Goal: Task Accomplishment & Management: Complete application form

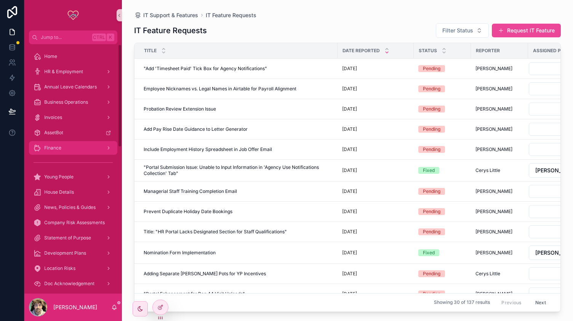
drag, startPoint x: 64, startPoint y: 149, endPoint x: 216, endPoint y: 144, distance: 151.6
click at [64, 149] on div "Finance" at bounding box center [72, 148] width 79 height 12
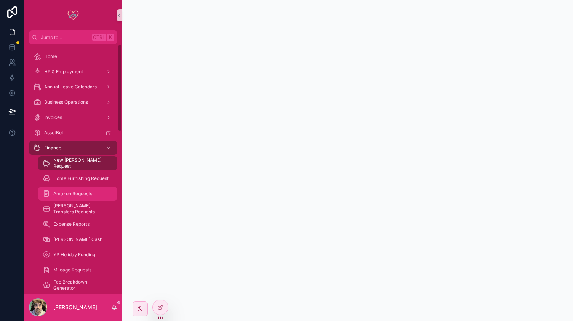
click at [80, 193] on span "Amazon Requests" at bounding box center [72, 193] width 39 height 6
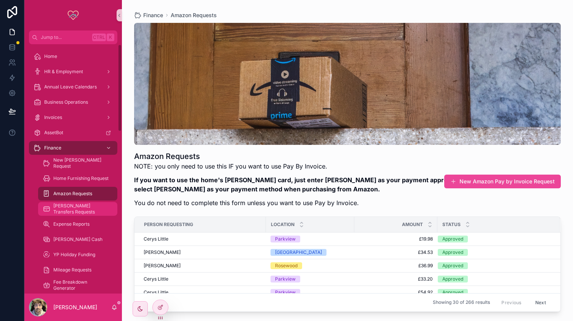
click at [86, 210] on span "[PERSON_NAME] Transfers Requests" at bounding box center [81, 209] width 56 height 12
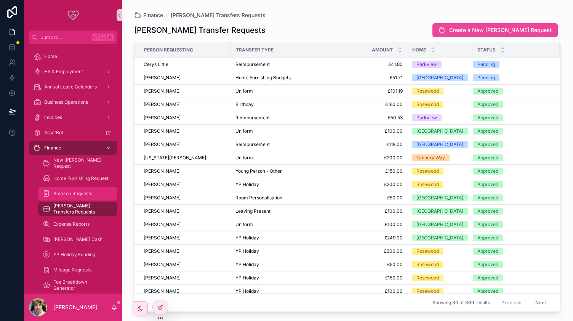
click at [72, 191] on span "Amazon Requests" at bounding box center [72, 193] width 39 height 6
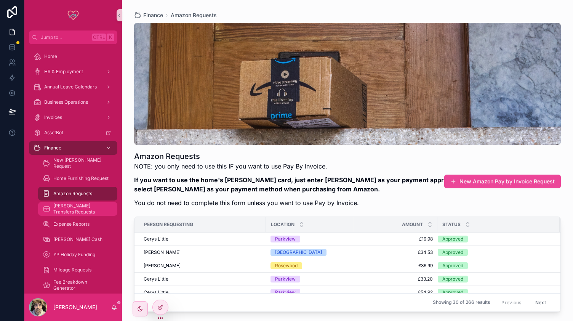
click at [80, 208] on span "[PERSON_NAME] Transfers Requests" at bounding box center [81, 209] width 56 height 12
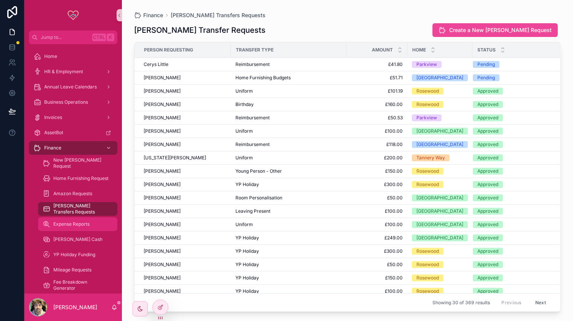
click at [75, 224] on span "Expense Reports" at bounding box center [71, 224] width 36 height 6
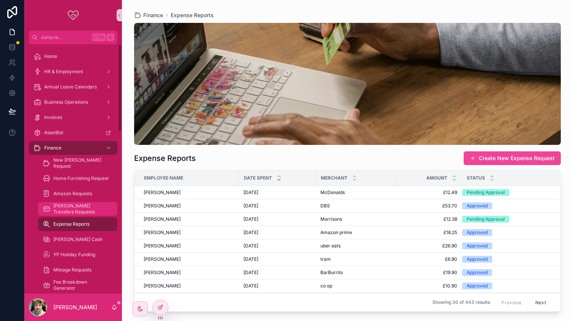
drag, startPoint x: 70, startPoint y: 211, endPoint x: 91, endPoint y: 206, distance: 21.7
click at [70, 211] on span "[PERSON_NAME] Transfers Requests" at bounding box center [81, 209] width 56 height 12
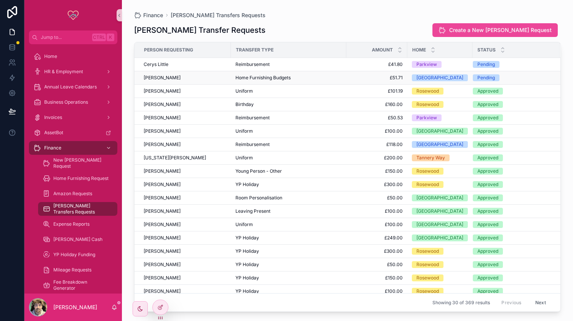
click at [324, 77] on div "Home Furnishing Budgets" at bounding box center [288, 78] width 106 height 6
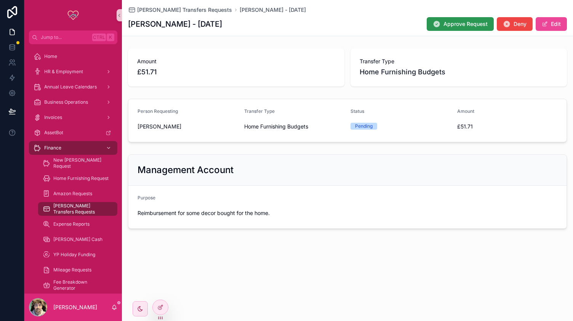
click at [455, 30] on button "Approve Request" at bounding box center [459, 24] width 67 height 14
click at [161, 13] on span "[PERSON_NAME] Transfers Requests" at bounding box center [184, 10] width 95 height 8
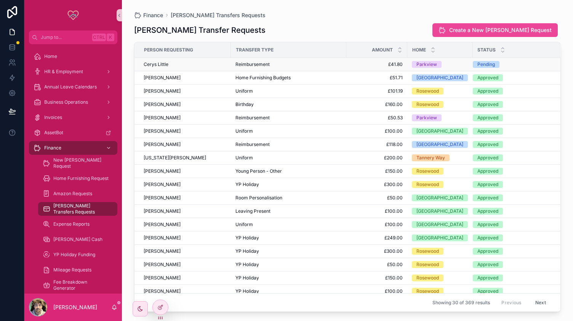
click at [215, 61] on div "Cerys Little" at bounding box center [185, 64] width 83 height 6
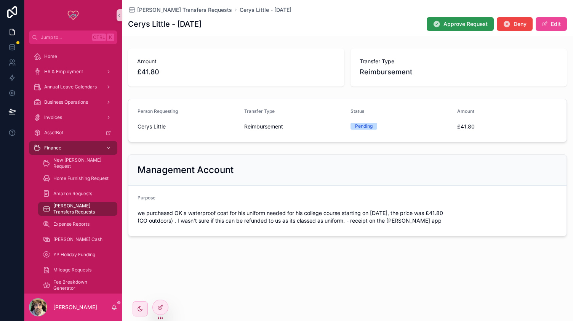
click at [456, 24] on span "Approve Request" at bounding box center [465, 24] width 44 height 8
click at [167, 11] on span "[PERSON_NAME] Transfers Requests" at bounding box center [184, 10] width 95 height 8
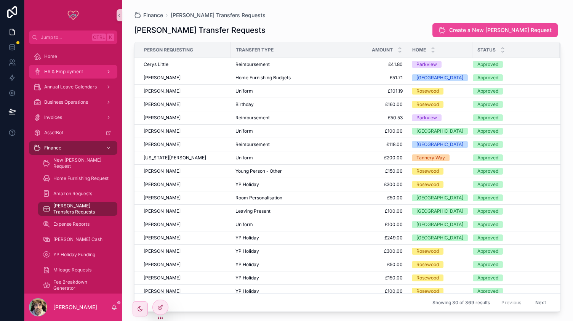
click at [70, 70] on span "HR & Employment" at bounding box center [63, 72] width 39 height 6
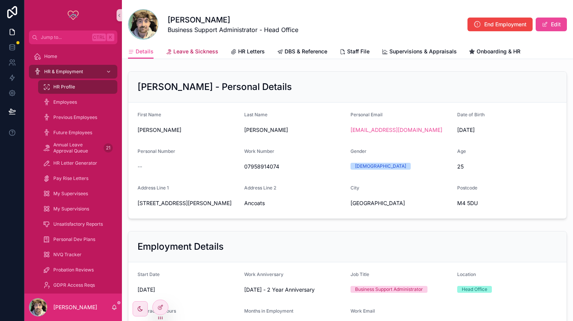
click at [195, 53] on span "Leave & Sickness" at bounding box center [195, 52] width 45 height 8
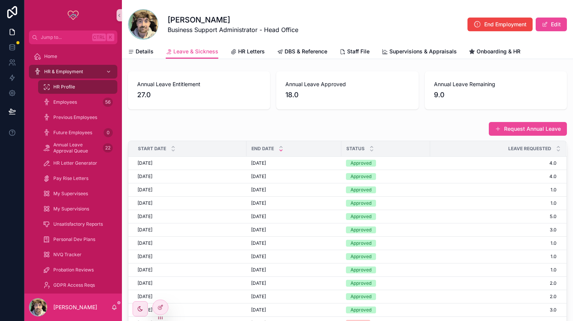
click at [278, 152] on icon "scrollable content" at bounding box center [280, 150] width 5 height 5
click at [504, 134] on button "Request Annual Leave" at bounding box center [527, 129] width 78 height 14
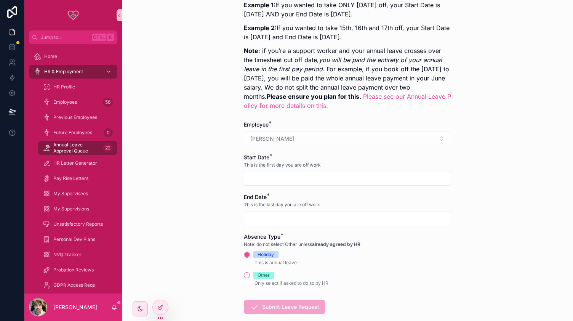
scroll to position [219, 0]
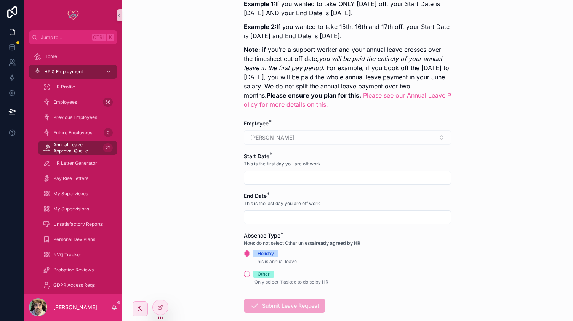
click at [273, 174] on input "scrollable content" at bounding box center [347, 177] width 206 height 11
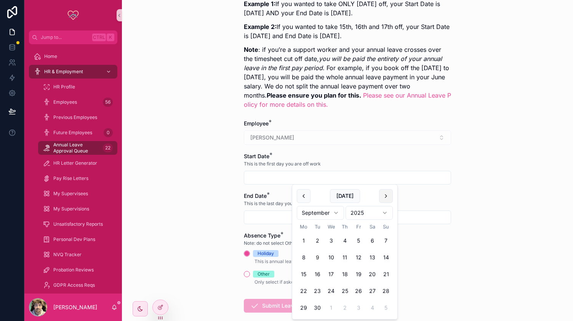
click at [385, 198] on button "scrollable content" at bounding box center [386, 196] width 14 height 14
click at [359, 255] on button "7" at bounding box center [358, 257] width 14 height 14
type input "**********"
click at [270, 217] on input "scrollable content" at bounding box center [347, 217] width 206 height 11
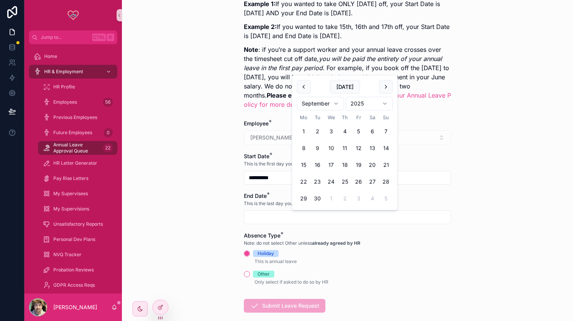
click at [332, 151] on button "10" at bounding box center [331, 148] width 14 height 14
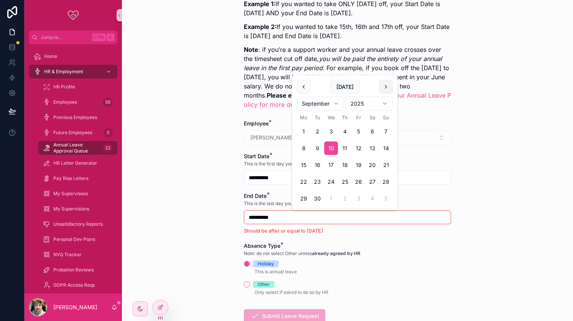
click at [385, 90] on button "scrollable content" at bounding box center [386, 87] width 14 height 14
click at [302, 163] on button "10" at bounding box center [304, 165] width 14 height 14
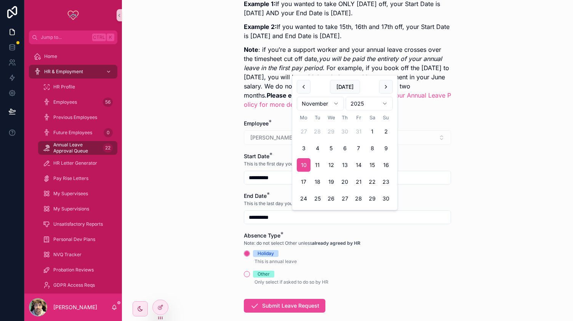
type input "**********"
click at [463, 191] on div "**********" at bounding box center [347, 160] width 451 height 321
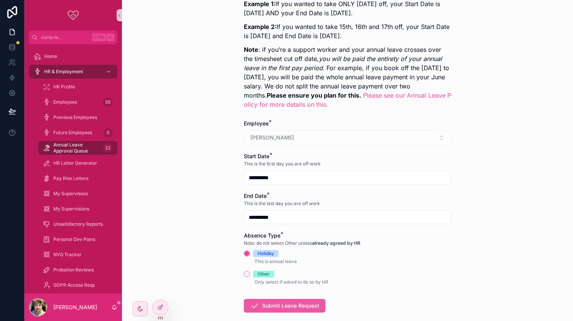
click at [286, 301] on button "Submit Leave Request" at bounding box center [284, 305] width 81 height 14
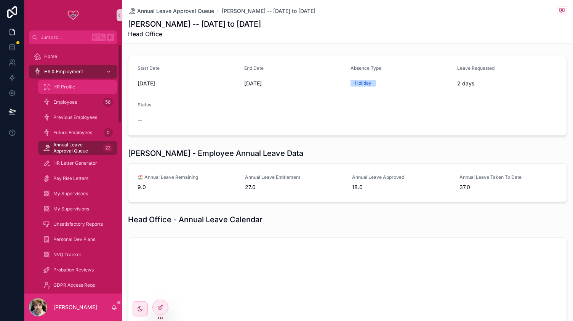
click at [72, 86] on span "HR Profile" at bounding box center [64, 87] width 22 height 6
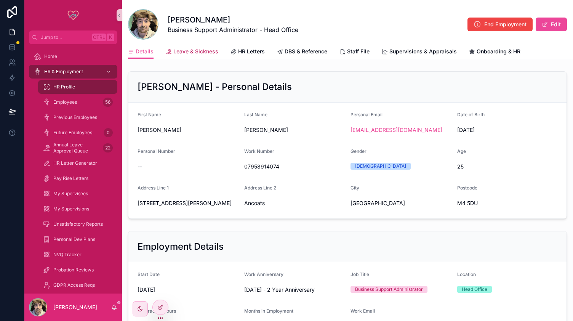
click at [193, 47] on link "Leave & Sickness" at bounding box center [192, 52] width 53 height 15
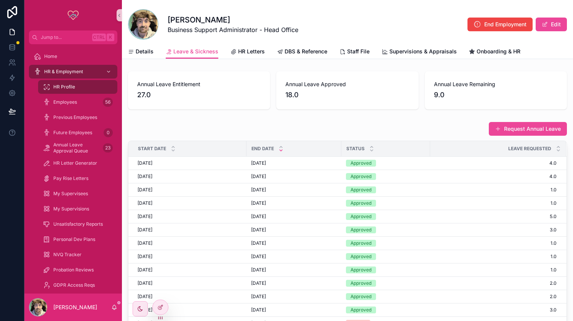
click at [281, 152] on icon "scrollable content" at bounding box center [280, 150] width 5 height 5
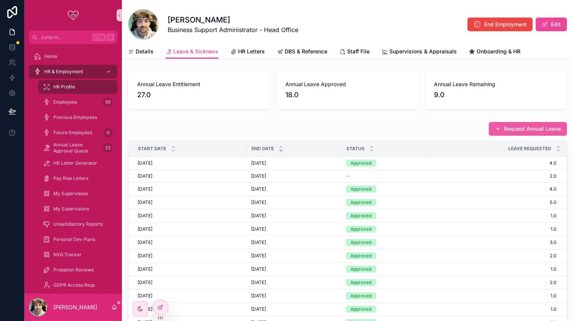
click at [502, 131] on button "Request Annual Leave" at bounding box center [527, 129] width 78 height 14
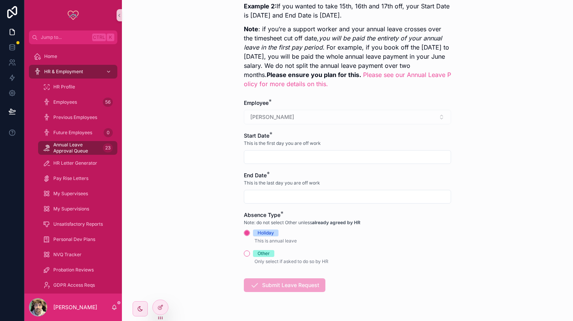
scroll to position [243, 0]
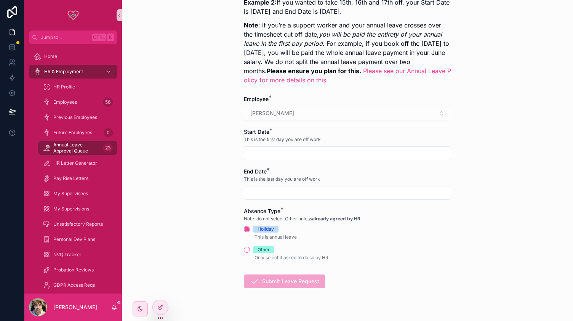
click at [278, 154] on input "scrollable content" at bounding box center [347, 153] width 206 height 11
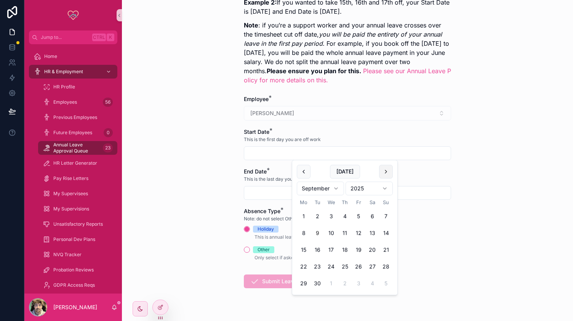
click at [388, 173] on button "scrollable content" at bounding box center [386, 171] width 14 height 14
click at [331, 280] on button "26" at bounding box center [331, 283] width 14 height 14
type input "**********"
click at [265, 189] on input "scrollable content" at bounding box center [347, 192] width 206 height 11
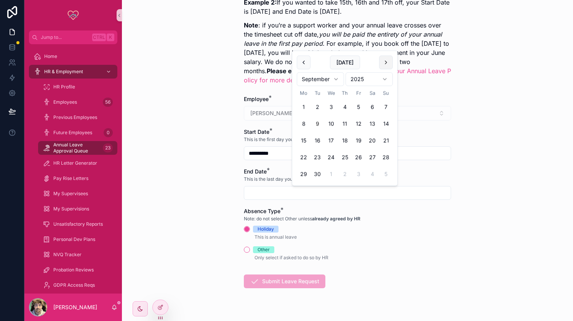
click at [382, 56] on button "scrollable content" at bounding box center [386, 63] width 14 height 14
click at [330, 172] on button "26" at bounding box center [331, 174] width 14 height 14
type input "**********"
click at [196, 191] on div "**********" at bounding box center [347, 160] width 451 height 321
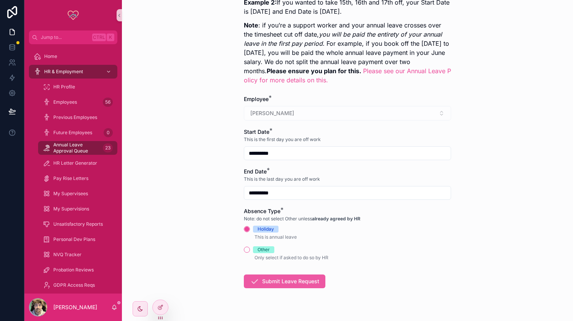
click at [302, 278] on button "Submit Leave Request" at bounding box center [284, 281] width 81 height 14
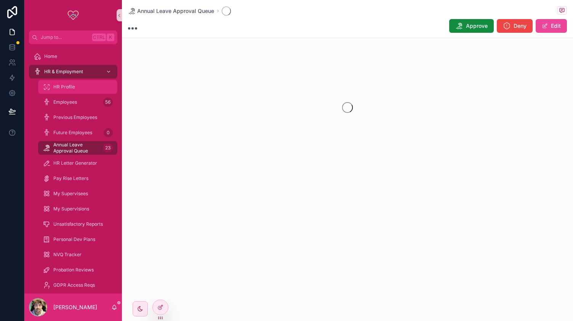
click at [81, 82] on div "HR Profile" at bounding box center [78, 87] width 70 height 12
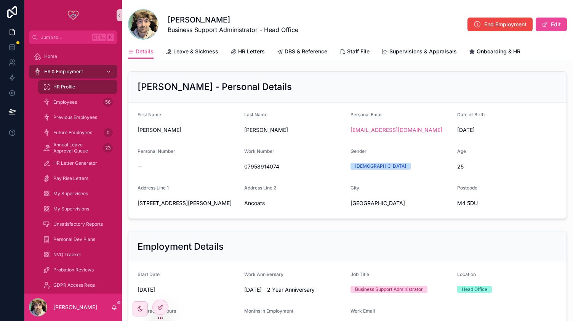
click at [190, 43] on div "[PERSON_NAME] Business Support Administrator - Head Office End Employment Edit" at bounding box center [347, 22] width 439 height 44
click at [188, 49] on span "Leave & Sickness" at bounding box center [195, 52] width 45 height 8
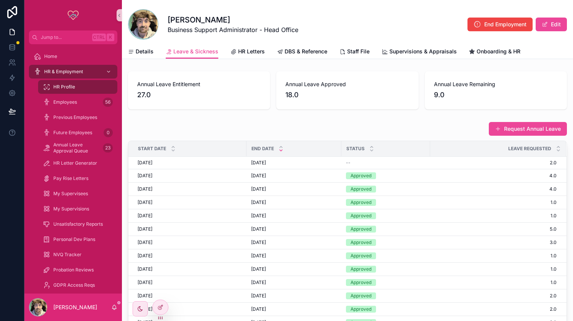
click at [278, 150] on icon "scrollable content" at bounding box center [280, 150] width 5 height 5
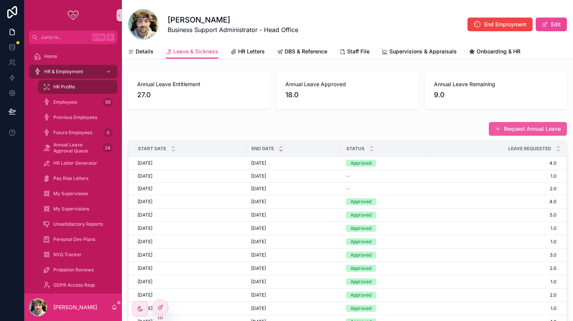
click at [533, 134] on button "Request Annual Leave" at bounding box center [527, 129] width 78 height 14
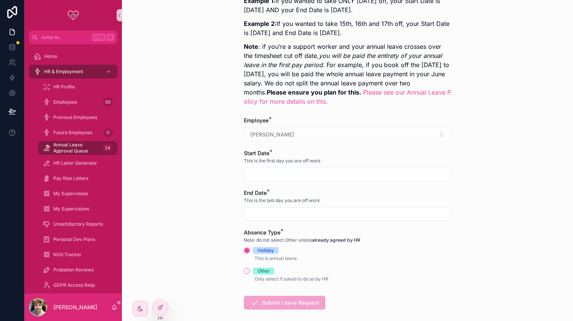
scroll to position [228, 0]
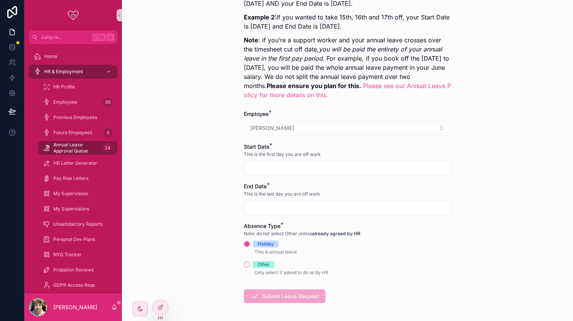
click at [260, 164] on input "scrollable content" at bounding box center [347, 168] width 206 height 11
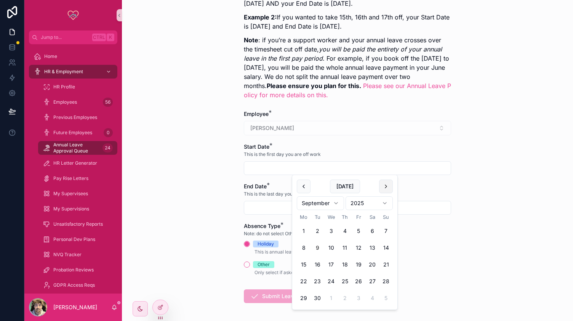
click at [383, 190] on button "scrollable content" at bounding box center [386, 186] width 14 height 14
click at [301, 230] on button "1" at bounding box center [304, 231] width 14 height 14
type input "**********"
click at [257, 206] on input "scrollable content" at bounding box center [347, 207] width 206 height 11
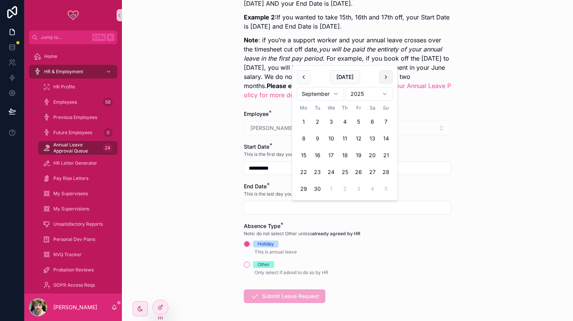
click at [388, 77] on button "scrollable content" at bounding box center [386, 77] width 14 height 14
click at [387, 77] on button "scrollable content" at bounding box center [386, 77] width 14 height 14
click at [305, 120] on button "1" at bounding box center [304, 122] width 14 height 14
click at [192, 168] on div "**********" at bounding box center [347, 160] width 451 height 321
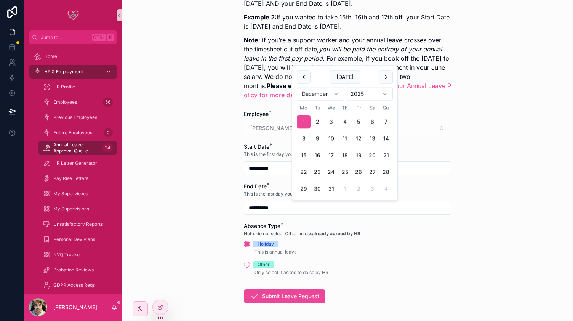
type input "**********"
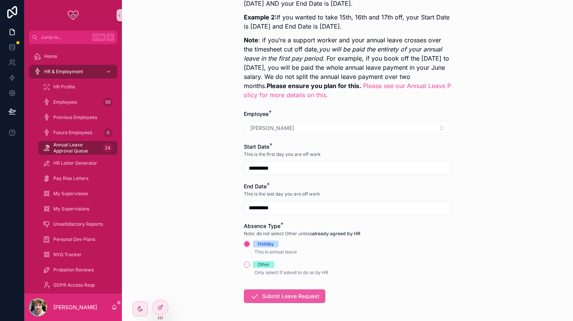
click at [271, 292] on button "Submit Leave Request" at bounding box center [284, 296] width 81 height 14
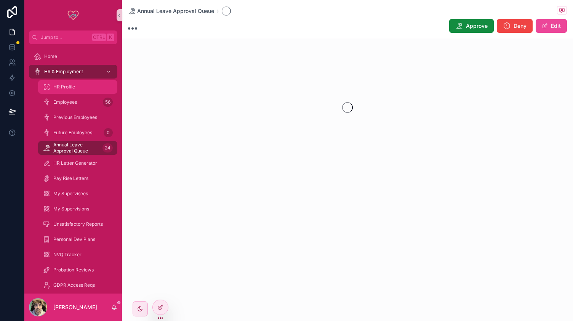
click at [75, 83] on div "HR Profile" at bounding box center [78, 87] width 70 height 12
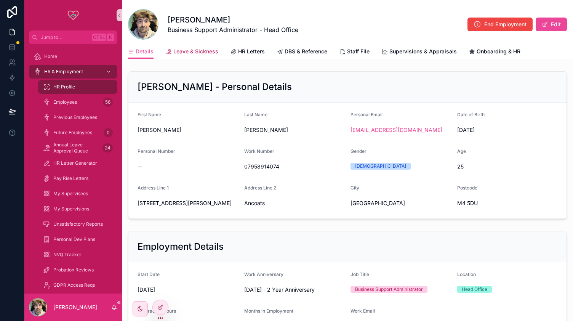
click at [200, 49] on span "Leave & Sickness" at bounding box center [195, 52] width 45 height 8
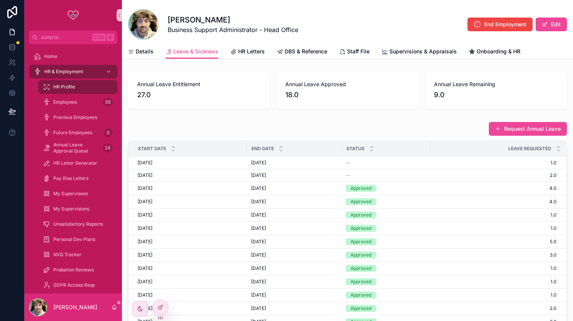
click at [279, 153] on div "End Date" at bounding box center [294, 148] width 94 height 14
click at [279, 151] on icon "scrollable content" at bounding box center [280, 150] width 5 height 5
